Goal: Check status: Check status

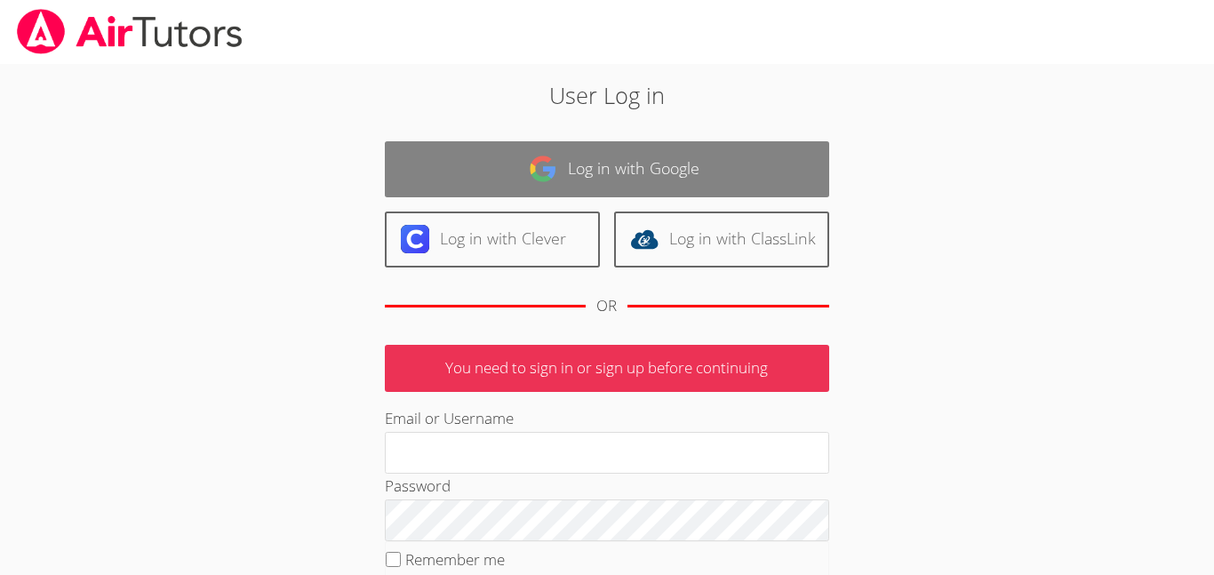
click at [728, 190] on link "Log in with Google" at bounding box center [607, 169] width 445 height 56
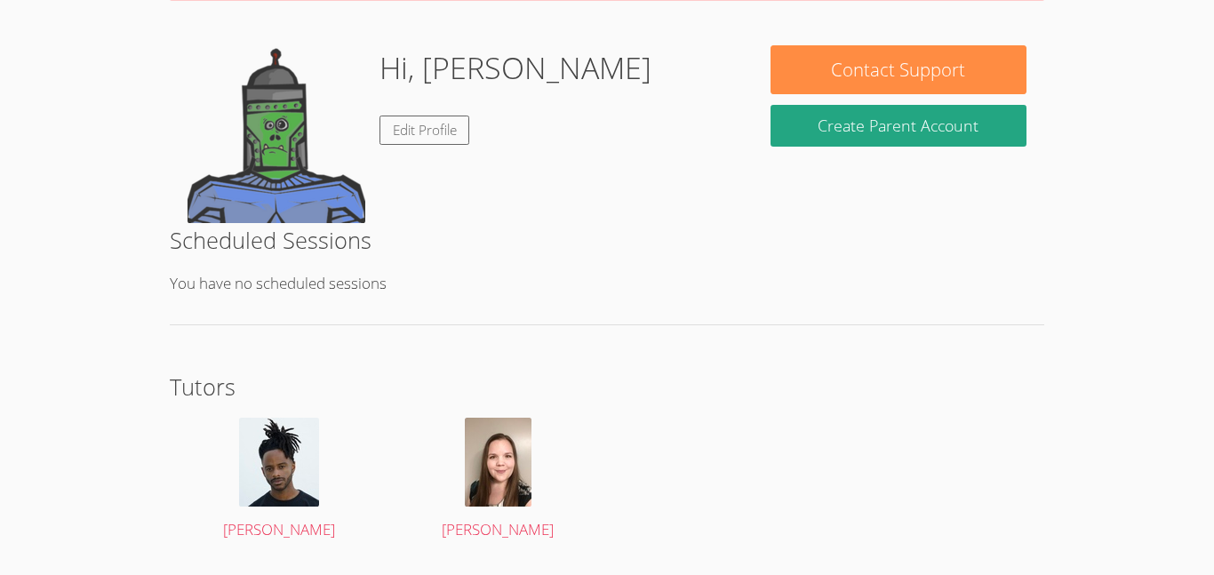
scroll to position [195, 0]
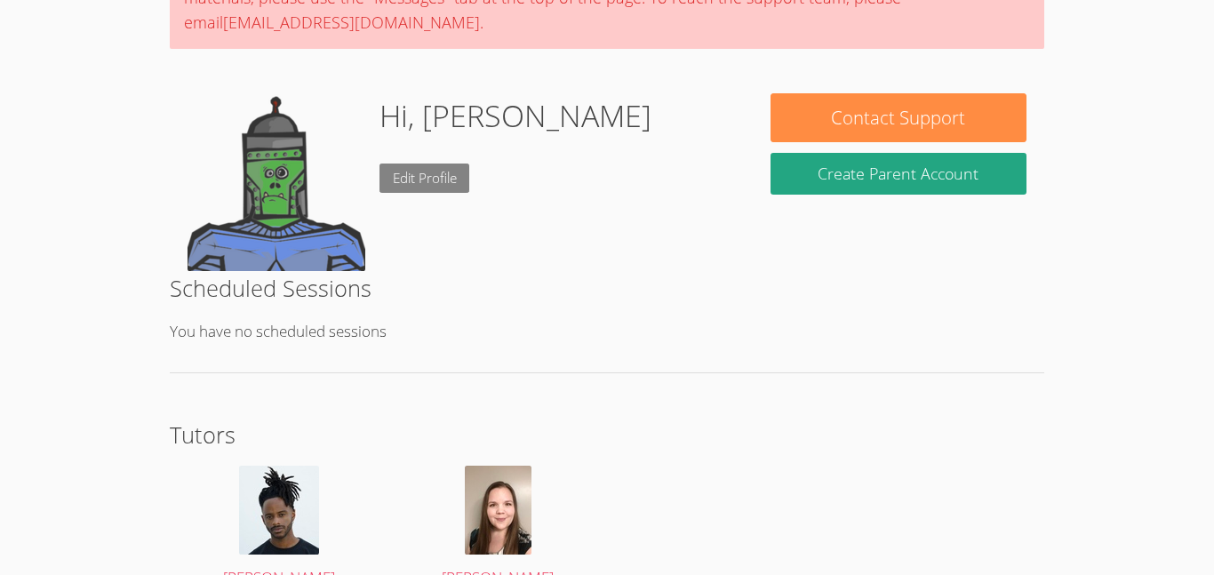
click at [440, 178] on link "Edit Profile" at bounding box center [425, 178] width 91 height 29
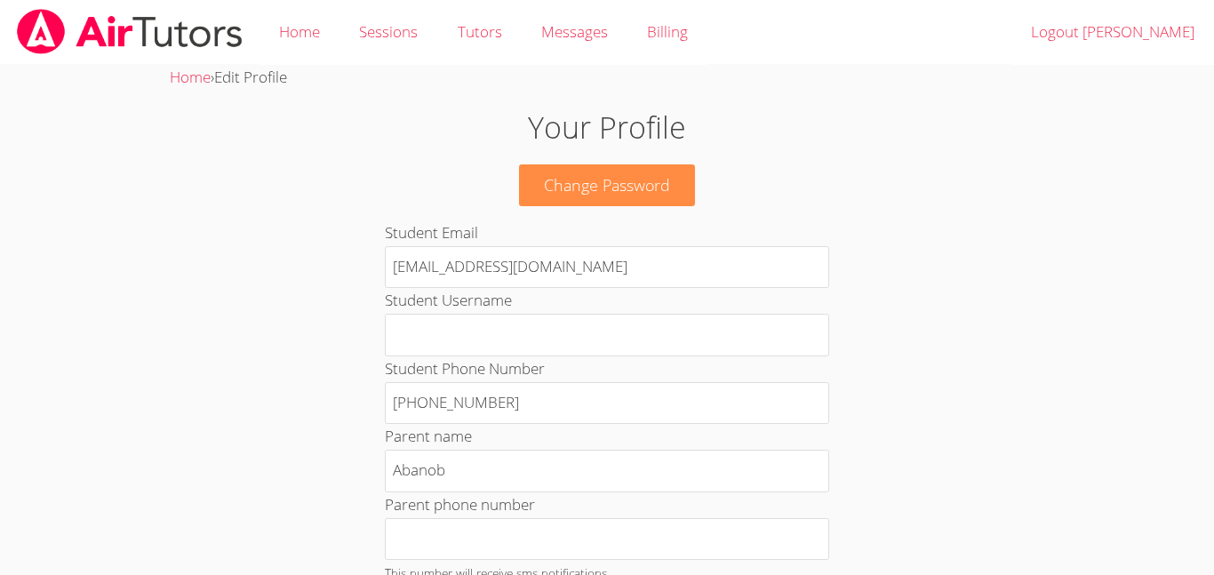
click at [1170, 312] on body "Home Sessions Tutors Messages Billing Logout [PERSON_NAME] Home › Edit Profile …" at bounding box center [607, 287] width 1214 height 575
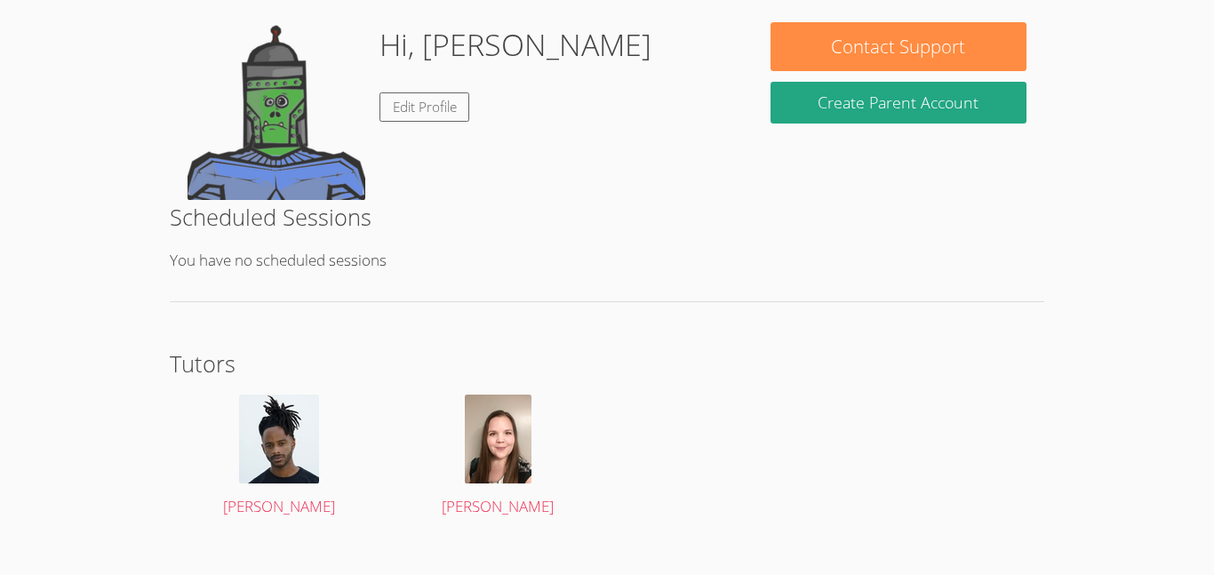
scroll to position [292, 0]
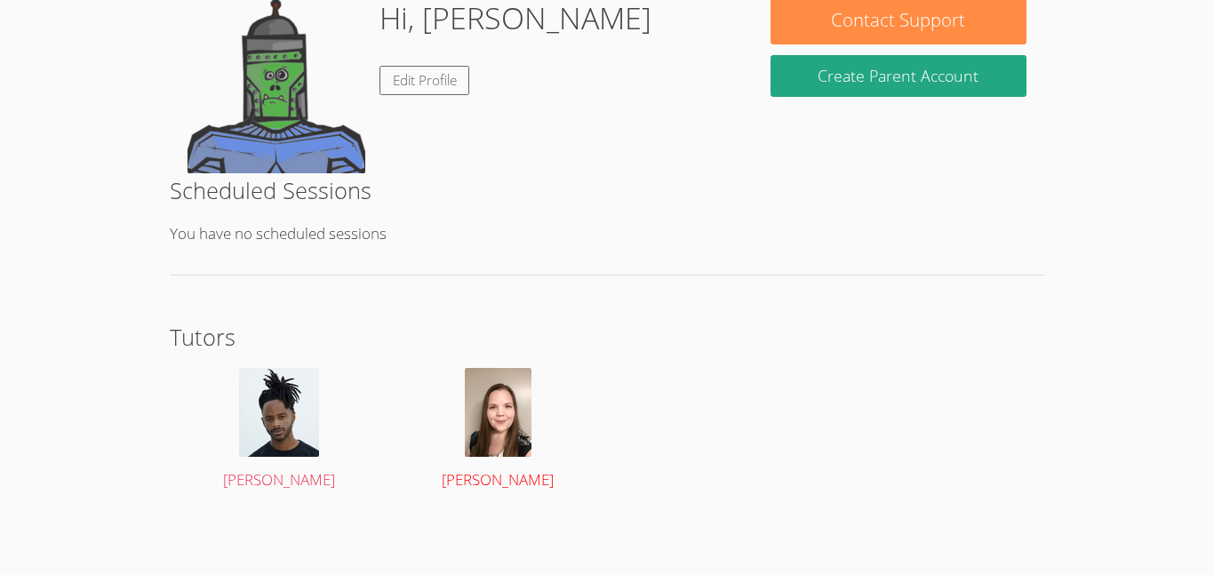
click at [522, 417] on img at bounding box center [498, 412] width 67 height 89
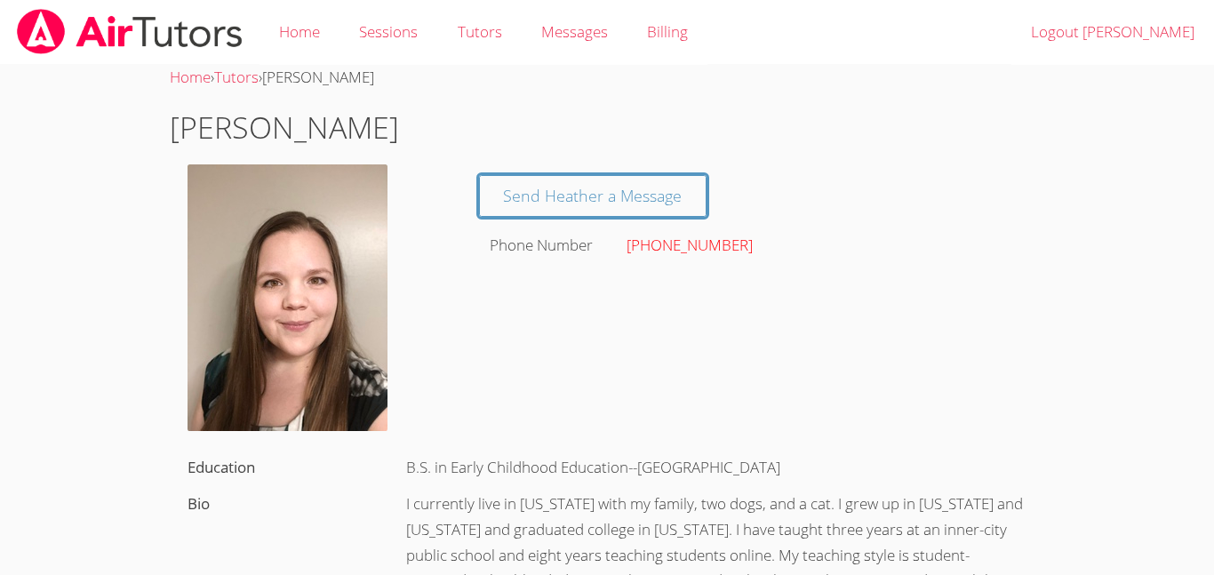
click at [687, 253] on link "[PHONE_NUMBER]" at bounding box center [690, 245] width 126 height 20
click at [685, 252] on link "[PHONE_NUMBER]" at bounding box center [690, 245] width 126 height 20
click at [389, 38] on link "Sessions" at bounding box center [389, 32] width 98 height 65
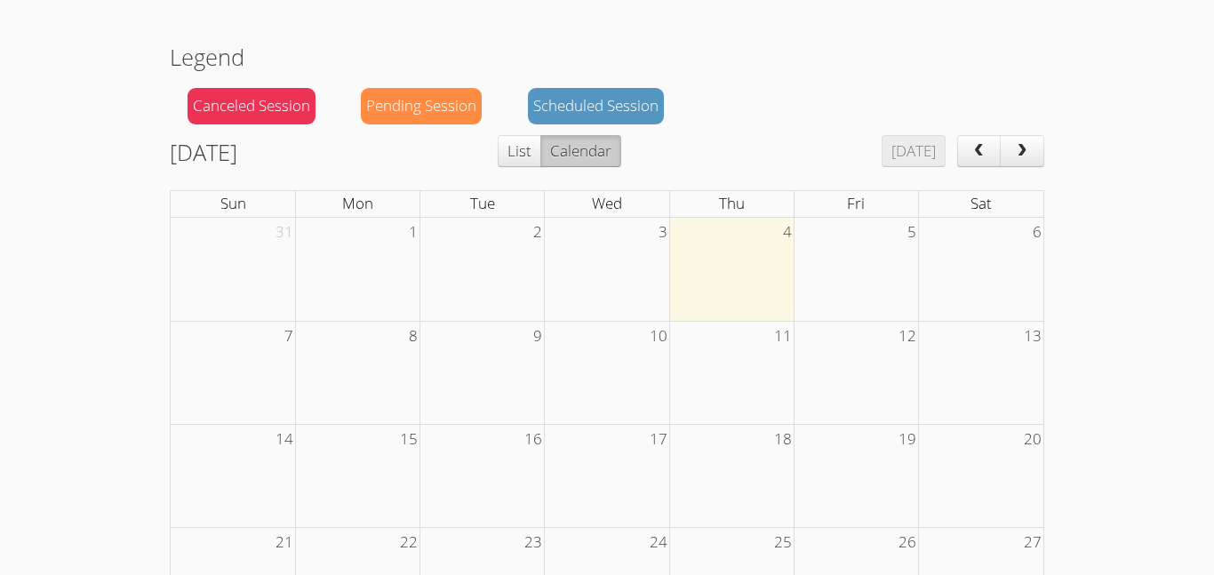
scroll to position [140, 0]
click at [739, 283] on td at bounding box center [731, 268] width 124 height 103
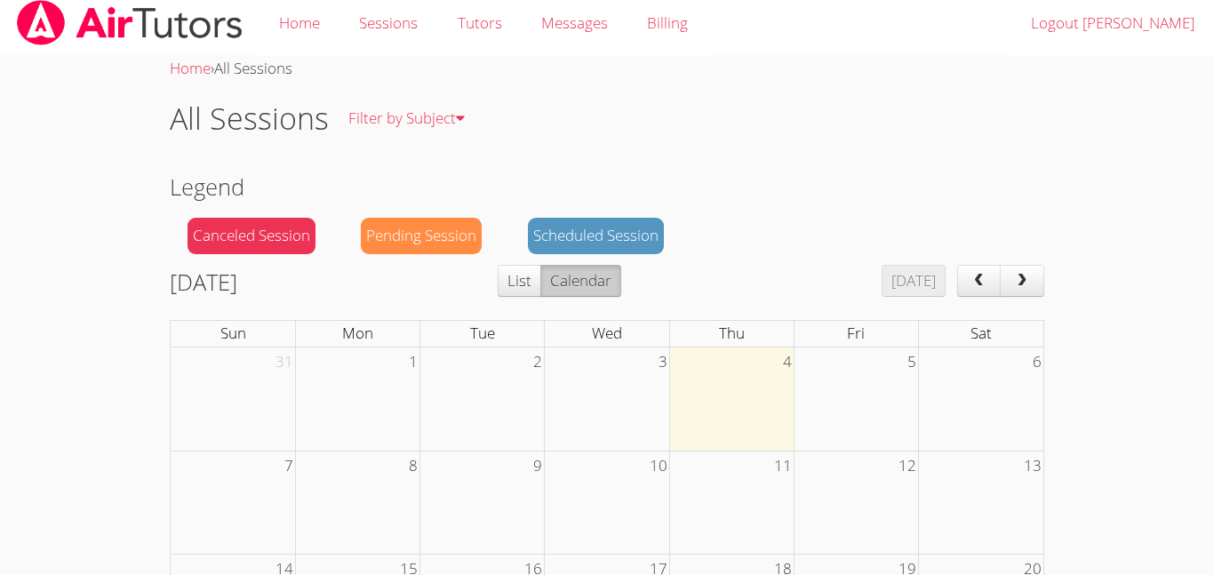
scroll to position [1, 0]
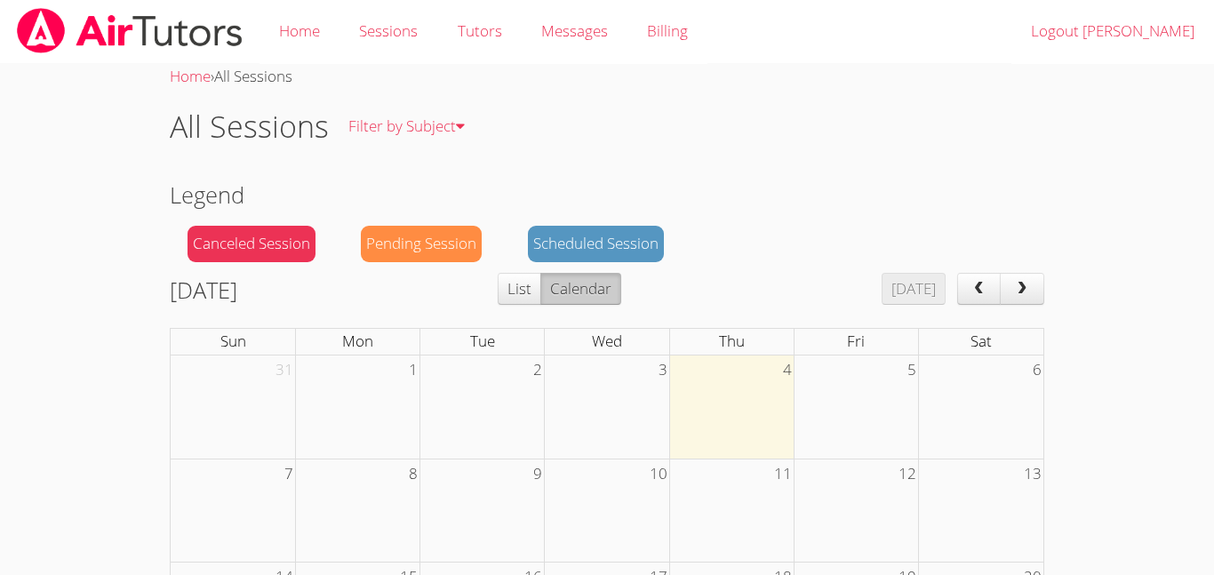
click at [603, 236] on div "Scheduled Session" at bounding box center [596, 244] width 136 height 36
click at [609, 247] on div "Scheduled Session" at bounding box center [596, 244] width 136 height 36
click at [610, 259] on div "Scheduled Session" at bounding box center [596, 244] width 136 height 36
click at [620, 231] on div "Scheduled Session" at bounding box center [596, 244] width 136 height 36
click at [451, 119] on link "Filter by Subject" at bounding box center [407, 126] width 156 height 65
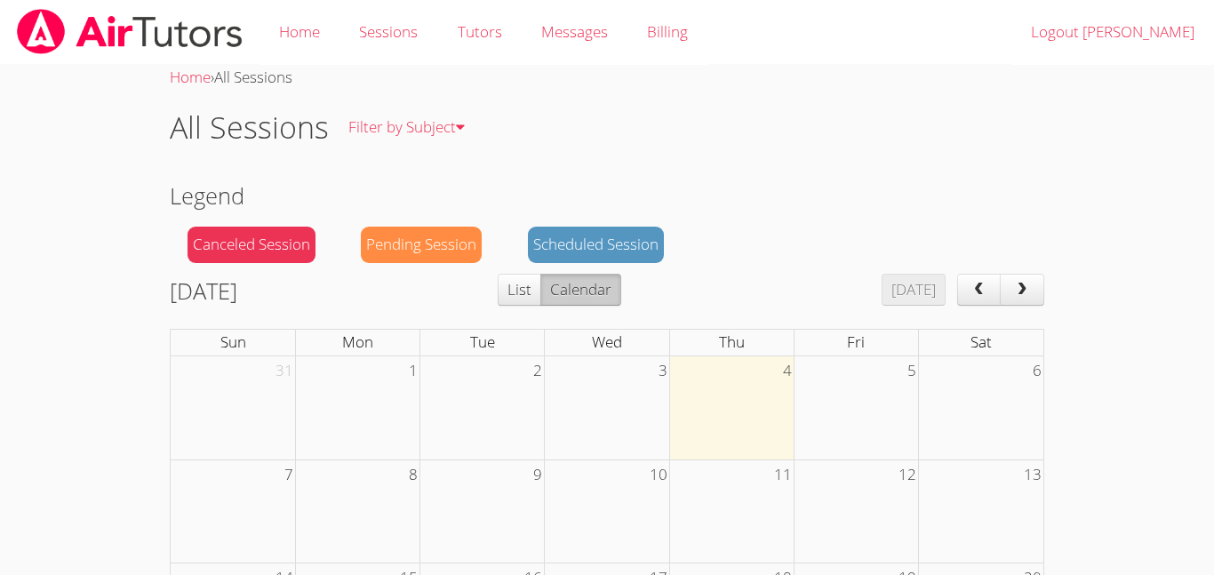
click at [455, 259] on div "Pending Session" at bounding box center [421, 245] width 121 height 36
click at [461, 246] on div "Pending Session" at bounding box center [421, 245] width 121 height 36
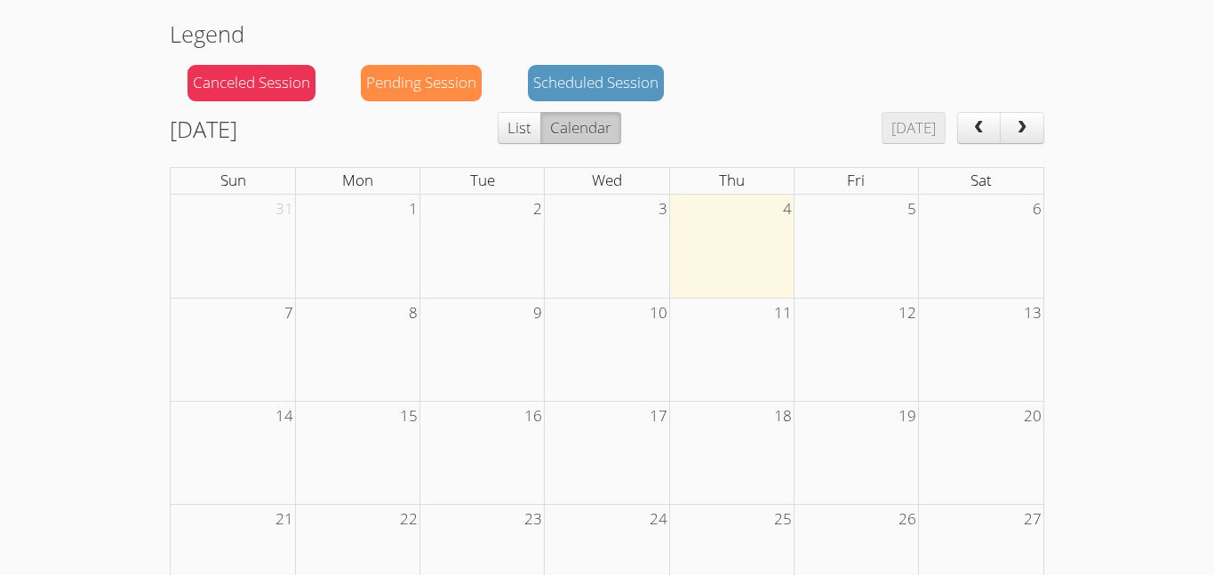
scroll to position [429, 0]
